Goal: Transaction & Acquisition: Purchase product/service

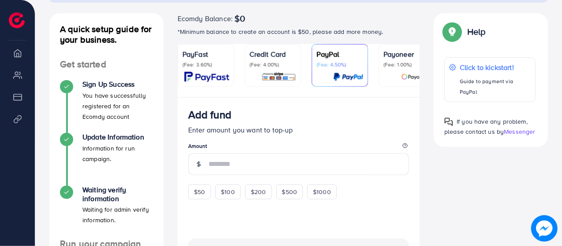
scroll to position [88, 0]
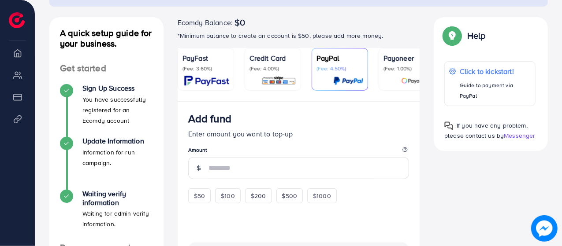
click at [259, 74] on div "Credit Card (Fee: 4.00%)" at bounding box center [272, 69] width 47 height 33
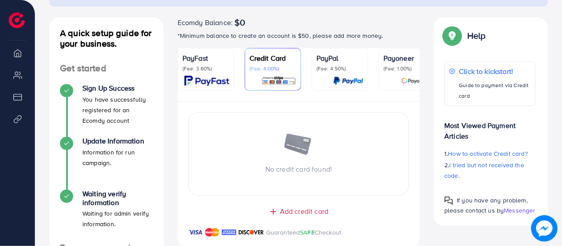
drag, startPoint x: 314, startPoint y: 103, endPoint x: 332, endPoint y: 103, distance: 17.6
click at [332, 103] on div "PayFast (Fee: 3.60%) Credit Card (Fee: 4.00%) PayPal (Fee: 4.50%) Payoneer (Fee…" at bounding box center [298, 153] width 242 height 211
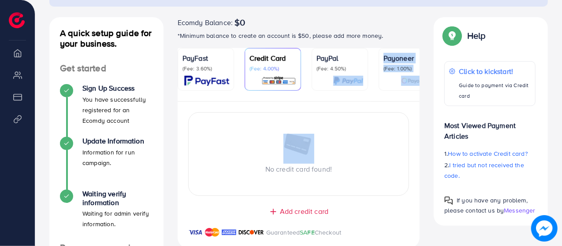
click at [273, 68] on p "(Fee: 4.00%)" at bounding box center [272, 68] width 47 height 7
click at [294, 60] on p "Credit Card" at bounding box center [272, 58] width 47 height 11
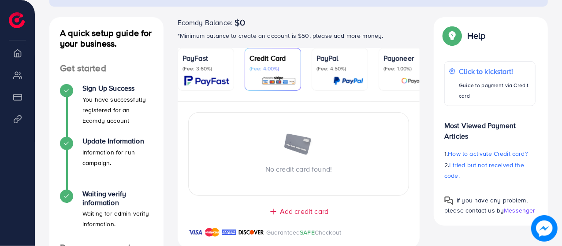
click at [321, 39] on p "*Minimum balance to create an account is $50, please add more money." at bounding box center [298, 35] width 242 height 11
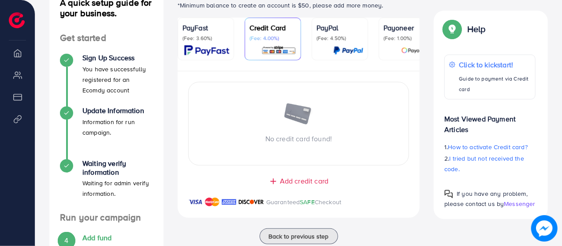
scroll to position [132, 0]
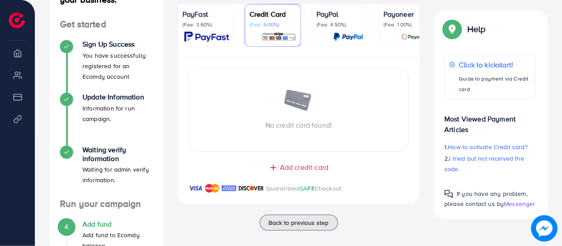
click at [305, 168] on span "Add credit card" at bounding box center [304, 168] width 48 height 10
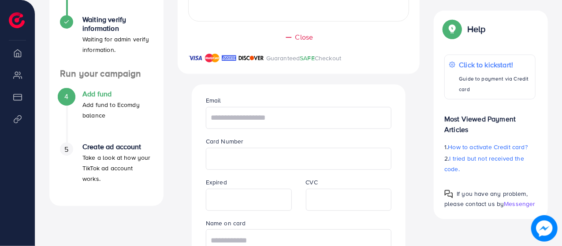
scroll to position [264, 0]
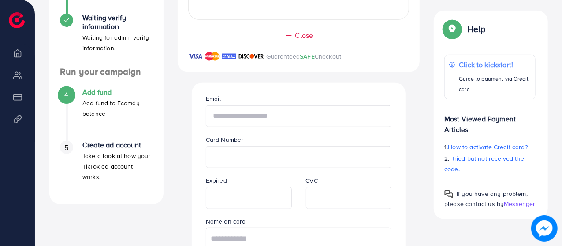
click at [259, 121] on input "text" at bounding box center [299, 116] width 186 height 22
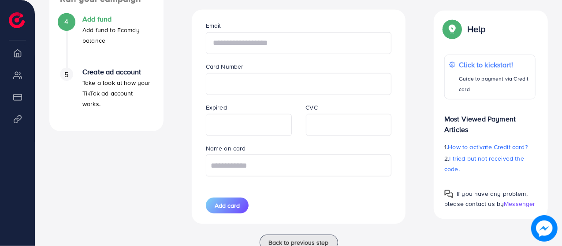
scroll to position [324, 0]
